Goal: Find specific page/section: Find specific page/section

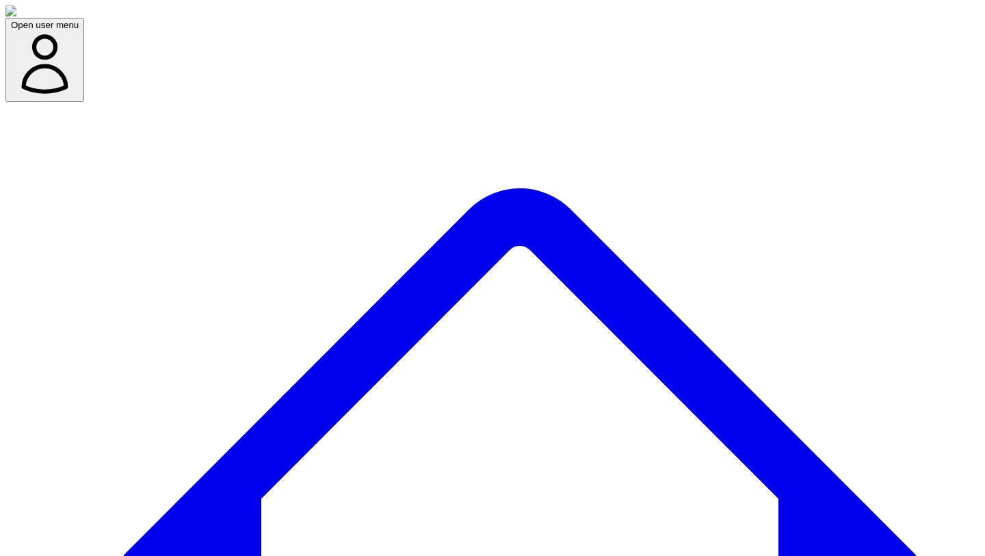
copy h3 "top 10 laptops"
